Goal: Transaction & Acquisition: Obtain resource

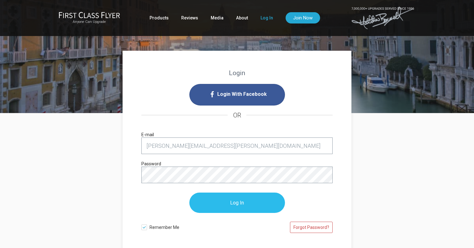
click at [243, 205] on input "Log In" at bounding box center [237, 203] width 96 height 20
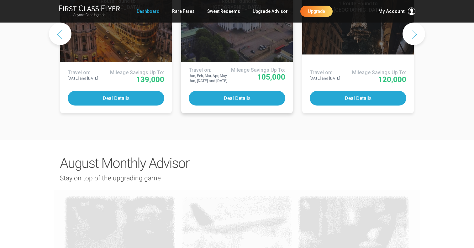
scroll to position [398, 0]
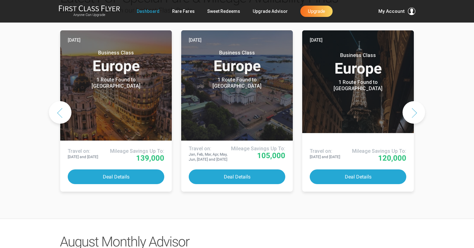
scroll to position [308, 0]
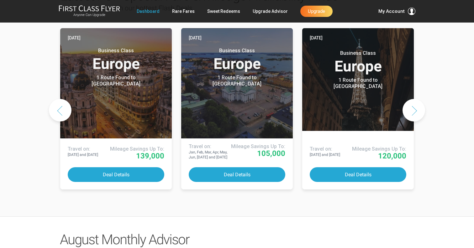
click at [412, 122] on button "Next slide" at bounding box center [414, 110] width 23 height 23
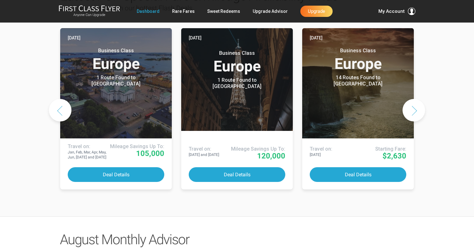
click at [412, 122] on button "Next slide" at bounding box center [414, 110] width 23 height 23
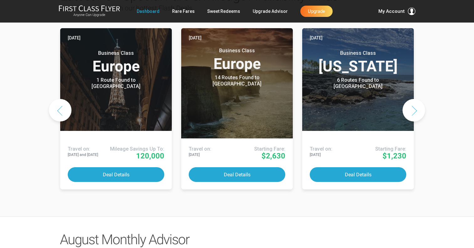
click at [412, 122] on button "Next slide" at bounding box center [414, 110] width 23 height 23
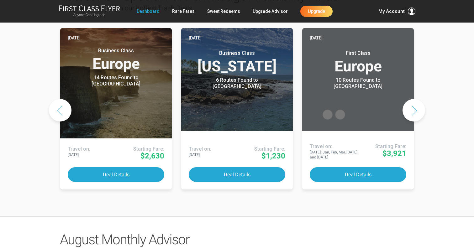
click at [412, 122] on button "Next slide" at bounding box center [414, 110] width 23 height 23
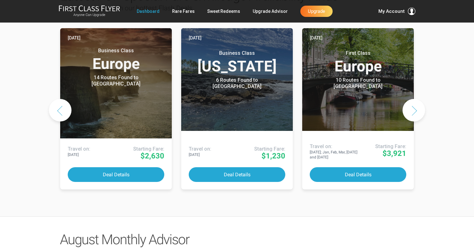
click at [412, 122] on button "Next slide" at bounding box center [414, 110] width 23 height 23
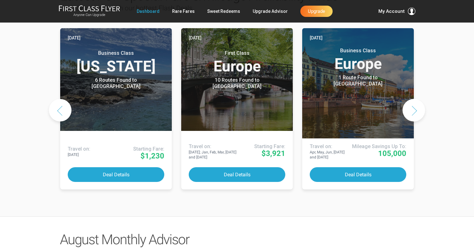
click at [412, 122] on button "Next slide" at bounding box center [414, 110] width 23 height 23
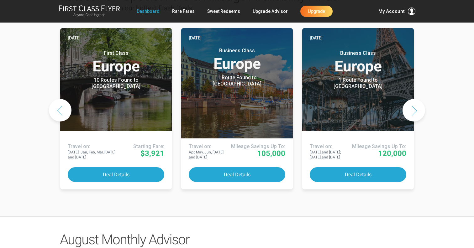
click at [412, 122] on button "Next slide" at bounding box center [414, 110] width 23 height 23
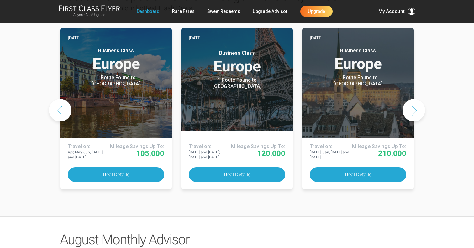
click at [412, 122] on button "Next slide" at bounding box center [414, 110] width 23 height 23
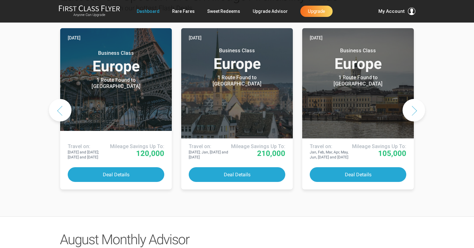
click at [412, 122] on button "Next slide" at bounding box center [414, 110] width 23 height 23
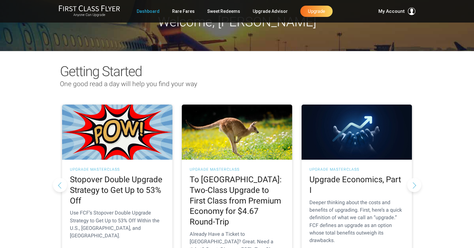
scroll to position [0, 0]
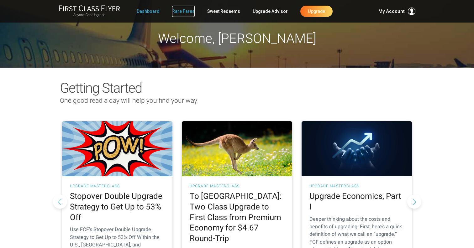
click at [186, 11] on link "Rare Fares" at bounding box center [183, 11] width 23 height 11
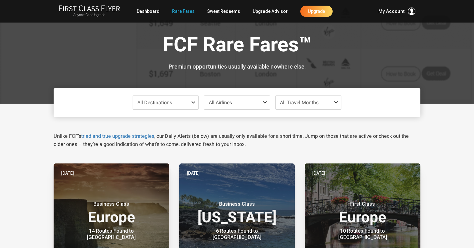
click at [192, 102] on span at bounding box center [195, 102] width 8 height 5
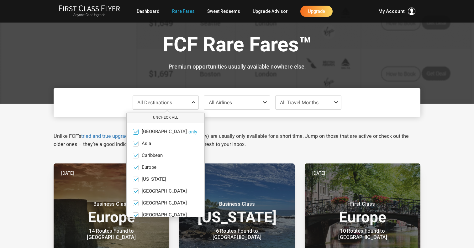
click at [137, 132] on span at bounding box center [136, 132] width 5 height 5
click at [0, 0] on input "Africa only" at bounding box center [0, 0] width 0 height 0
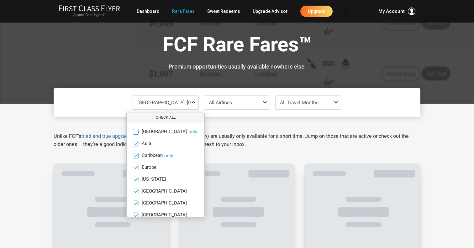
click at [136, 155] on span at bounding box center [136, 155] width 5 height 5
click at [0, 0] on input "Caribbean only" at bounding box center [0, 0] width 0 height 0
click at [136, 168] on span at bounding box center [136, 167] width 5 height 5
click at [0, 0] on input "Europe only" at bounding box center [0, 0] width 0 height 0
click at [137, 177] on span at bounding box center [136, 179] width 5 height 5
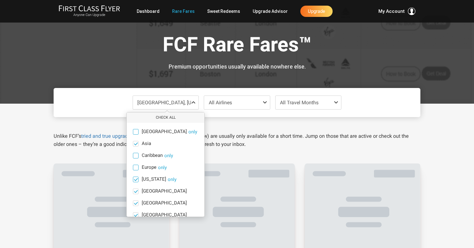
click at [0, 0] on input "Hawaii only" at bounding box center [0, 0] width 0 height 0
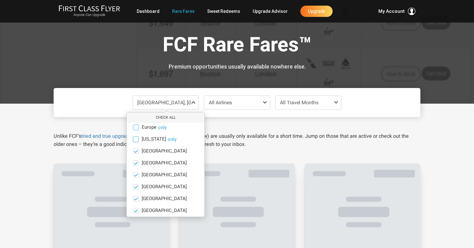
scroll to position [41, 0]
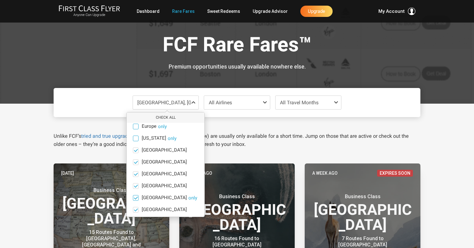
click at [139, 200] on label "South America only" at bounding box center [166, 198] width 78 height 6
click at [0, 0] on input "South America only" at bounding box center [0, 0] width 0 height 0
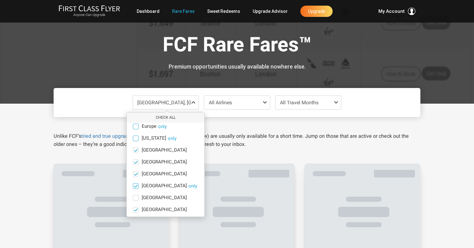
click at [138, 187] on span at bounding box center [136, 186] width 5 height 5
click at [0, 0] on input "North America only" at bounding box center [0, 0] width 0 height 0
click at [138, 175] on span at bounding box center [136, 174] width 5 height 5
click at [0, 0] on input "Middle East only" at bounding box center [0, 0] width 0 height 0
click at [137, 162] on span at bounding box center [136, 162] width 5 height 5
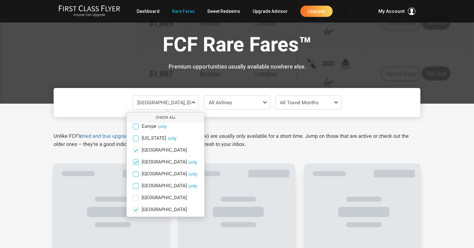
click at [0, 0] on input "Mexico only" at bounding box center [0, 0] width 0 height 0
click at [137, 151] on span at bounding box center [136, 150] width 5 height 5
click at [0, 0] on input "India only" at bounding box center [0, 0] width 0 height 0
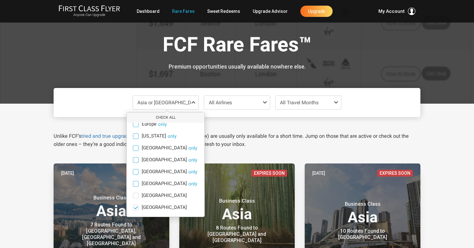
scroll to position [0, 0]
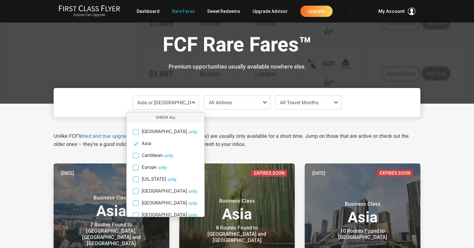
click at [240, 103] on span "All Airlines" at bounding box center [237, 102] width 66 height 13
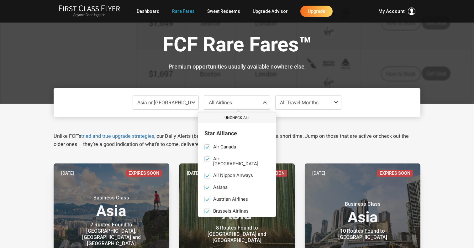
click at [235, 117] on button "Uncheck All" at bounding box center [237, 118] width 78 height 10
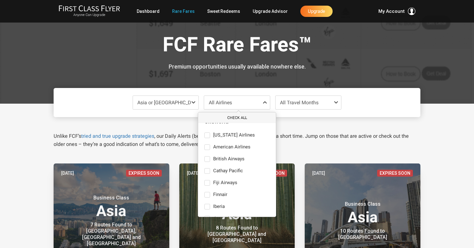
scroll to position [266, 0]
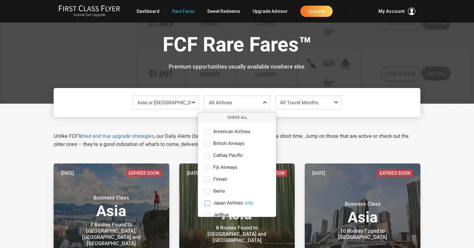
click at [209, 201] on span at bounding box center [207, 204] width 6 height 6
click at [0, 0] on input "Japan Airlines only" at bounding box center [0, 0] width 0 height 0
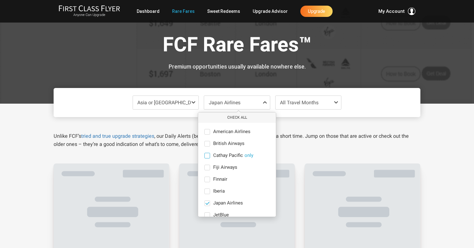
click at [208, 153] on span at bounding box center [207, 156] width 6 height 6
click at [0, 0] on input "Cathay Pacific only" at bounding box center [0, 0] width 0 height 0
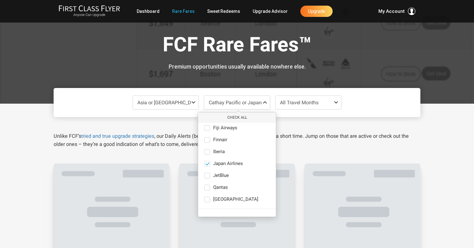
scroll to position [311, 0]
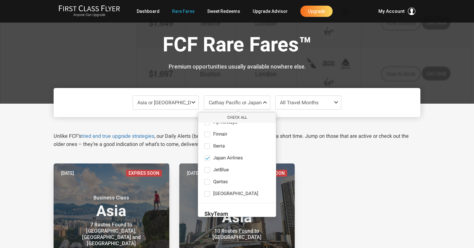
click at [354, 106] on div "Asia or South Pacific Check All Africa only Asia only Caribbean only Europe onl…" at bounding box center [237, 102] width 367 height 29
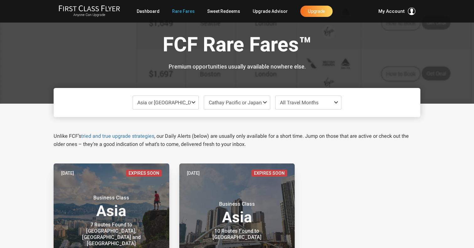
click at [325, 99] on span "All Travel Months" at bounding box center [309, 102] width 66 height 13
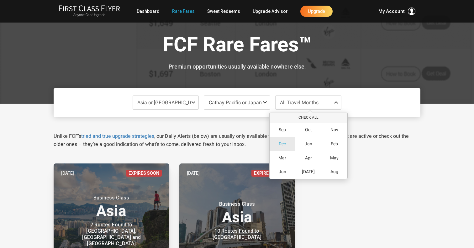
click at [285, 143] on span "Dec" at bounding box center [282, 143] width 7 height 5
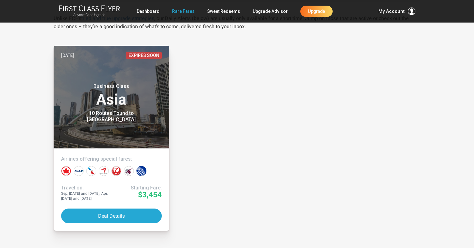
scroll to position [0, 0]
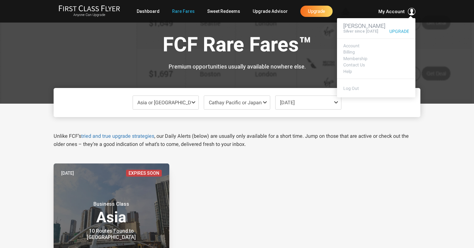
click at [394, 12] on span "My Account" at bounding box center [392, 12] width 26 height 8
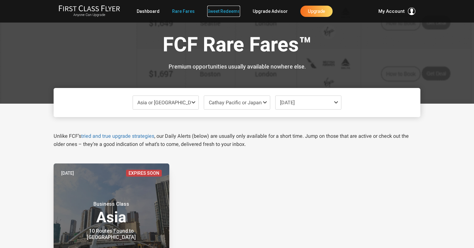
click at [228, 12] on link "Sweet Redeems" at bounding box center [223, 11] width 33 height 11
